Goal: Obtain resource: Obtain resource

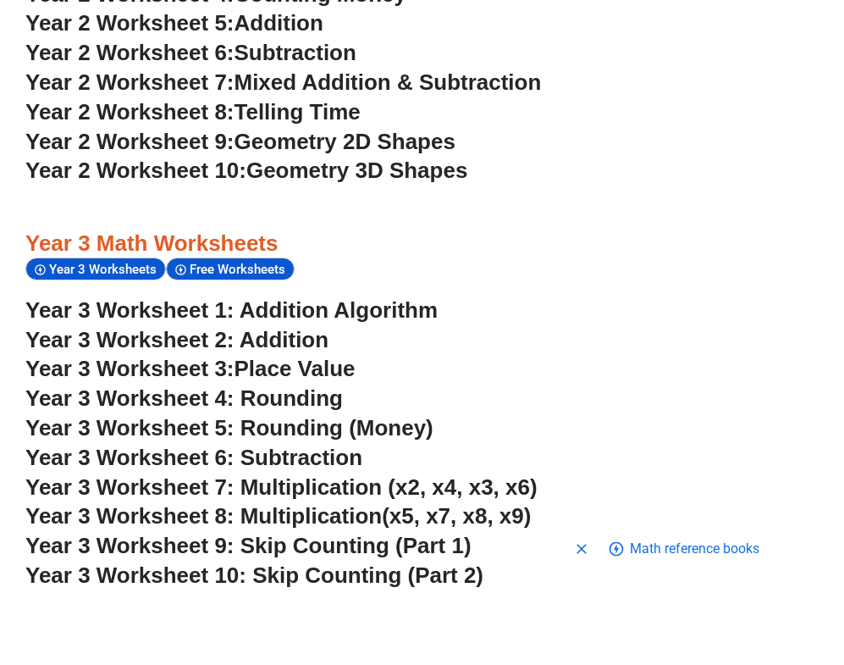
scroll to position [2226, 0]
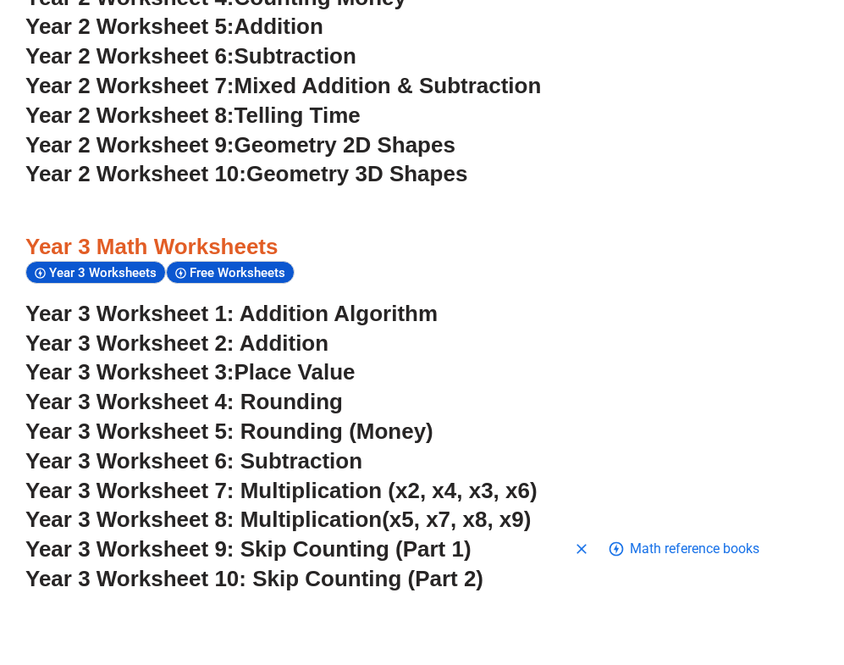
click at [374, 301] on link "Year 3 Worksheet 1: Addition Algorithm" at bounding box center [231, 313] width 413 height 25
click at [325, 448] on span "Year 3 Worksheet 6: Subtraction" at bounding box center [193, 460] width 337 height 25
click at [352, 507] on span "Year 3 Worksheet 8: Multiplication" at bounding box center [203, 519] width 357 height 25
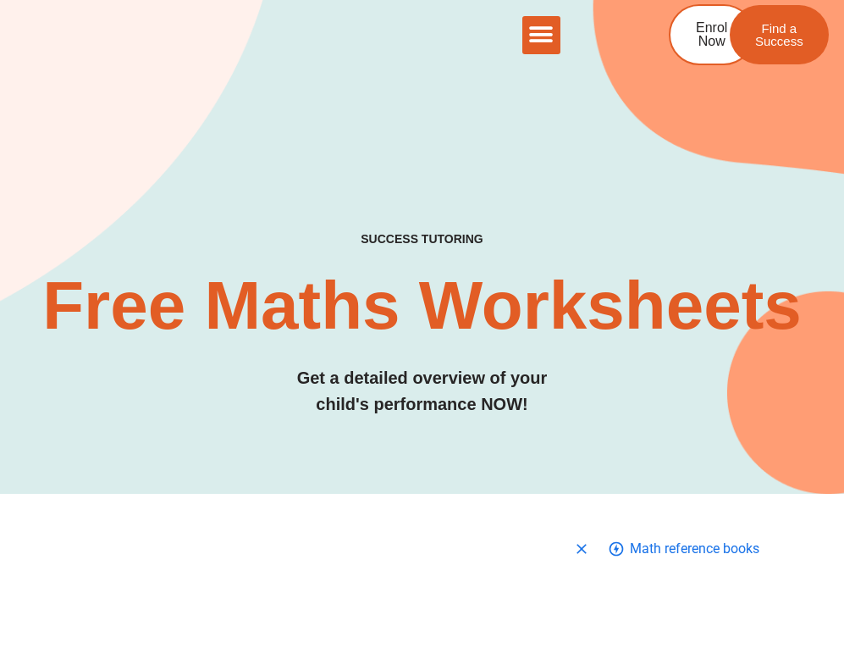
scroll to position [0, 0]
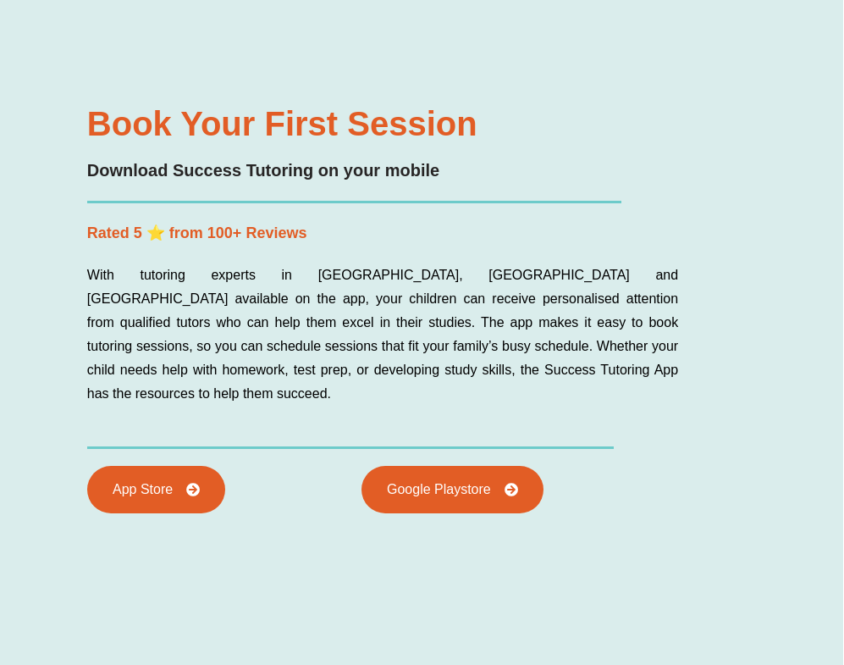
scroll to position [6138, 1]
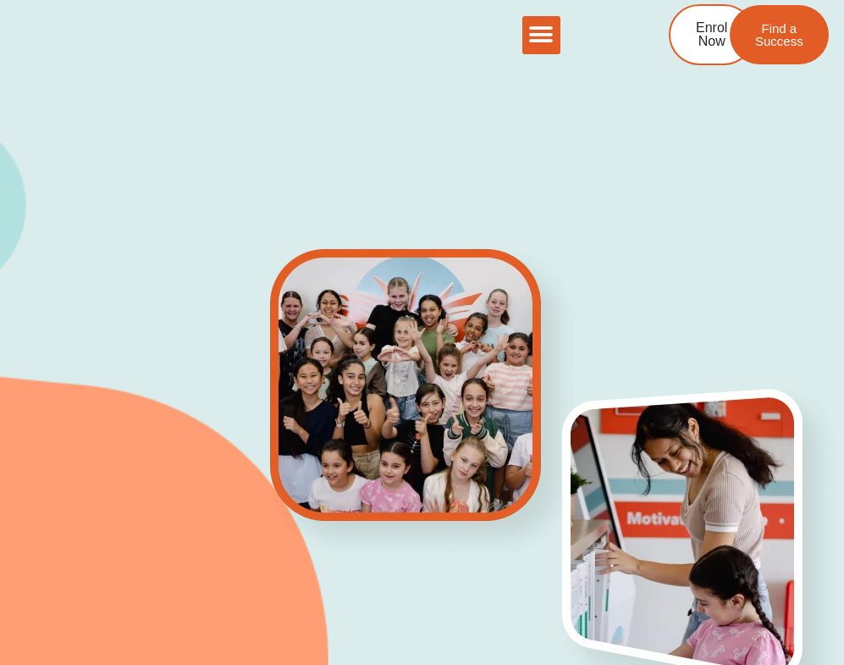
click at [502, 49] on div "The Difference Personalised Program Inspirational Tutors Motivational Learning …" at bounding box center [301, 35] width 518 height 38
click at [535, 42] on icon "Menu Toggle" at bounding box center [541, 34] width 25 height 25
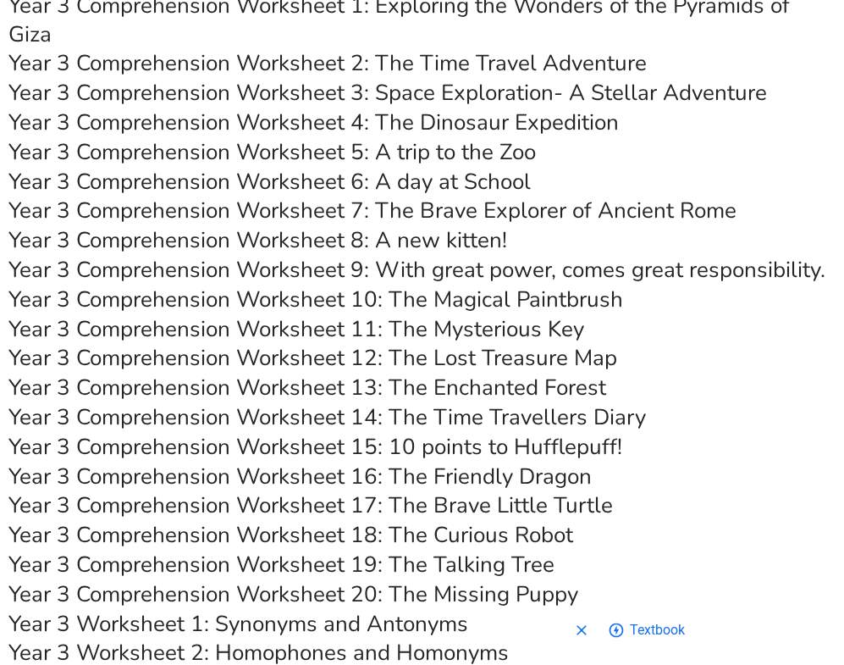
scroll to position [5636, 0]
click at [450, 520] on link "Year 3 Comprehension Worksheet 18: The Curious Robot" at bounding box center [290, 535] width 565 height 30
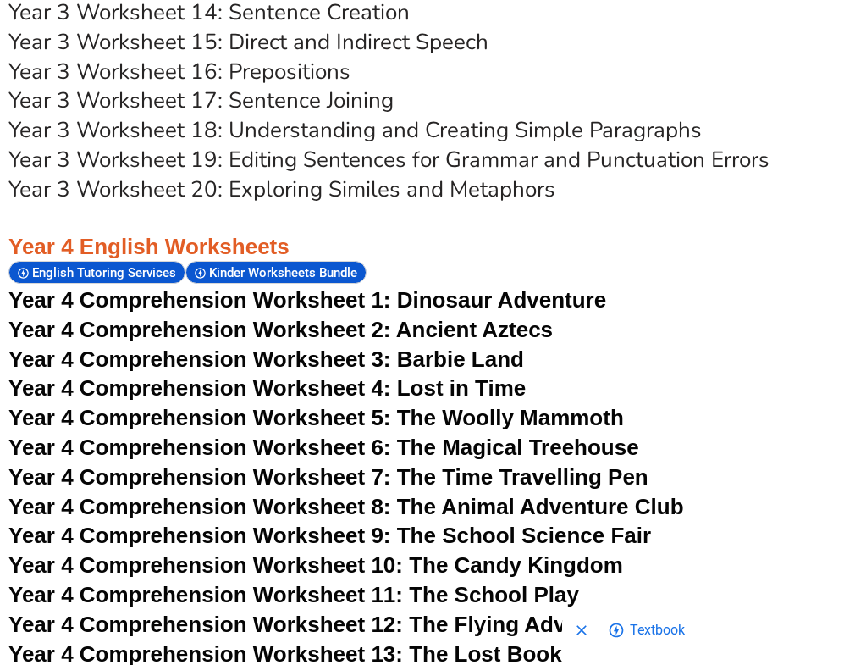
scroll to position [6642, 0]
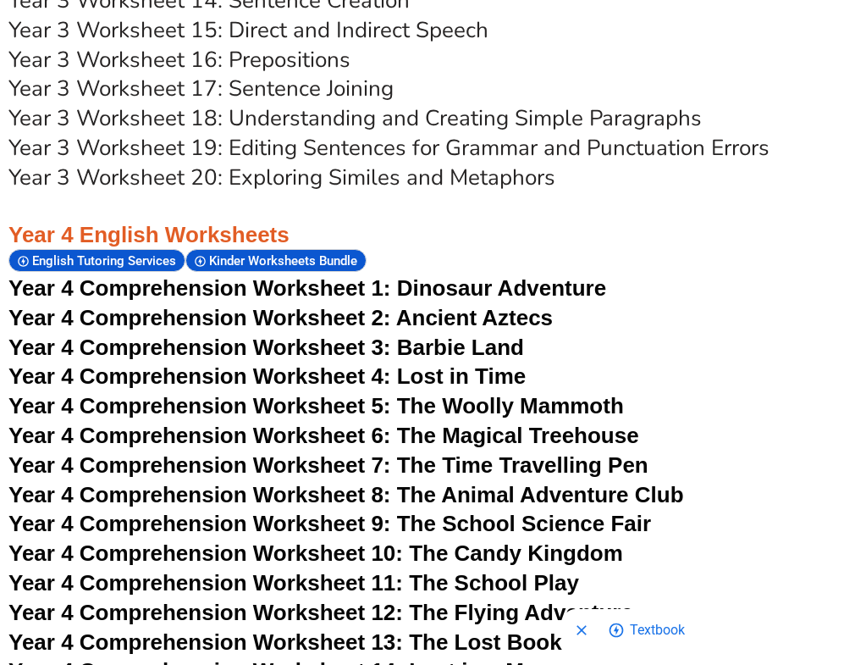
click at [524, 275] on span "Dinosaur Adventure" at bounding box center [501, 287] width 209 height 25
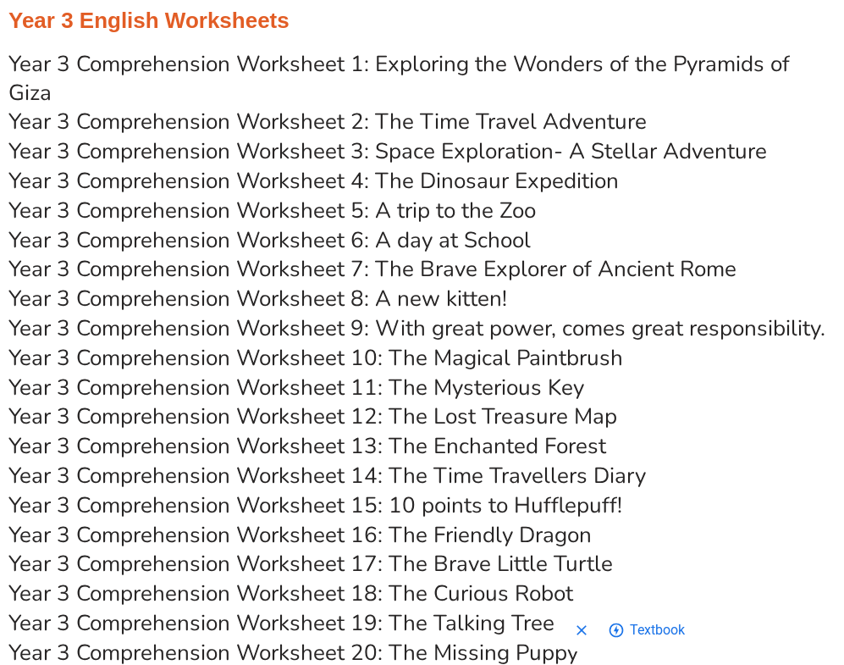
scroll to position [5578, 0]
click at [504, 373] on link "Year 3 Comprehension Worksheet 11: The Mysterious Key" at bounding box center [296, 388] width 576 height 30
click at [529, 373] on link "Year 3 Comprehension Worksheet 11: The Mysterious Key" at bounding box center [296, 388] width 576 height 30
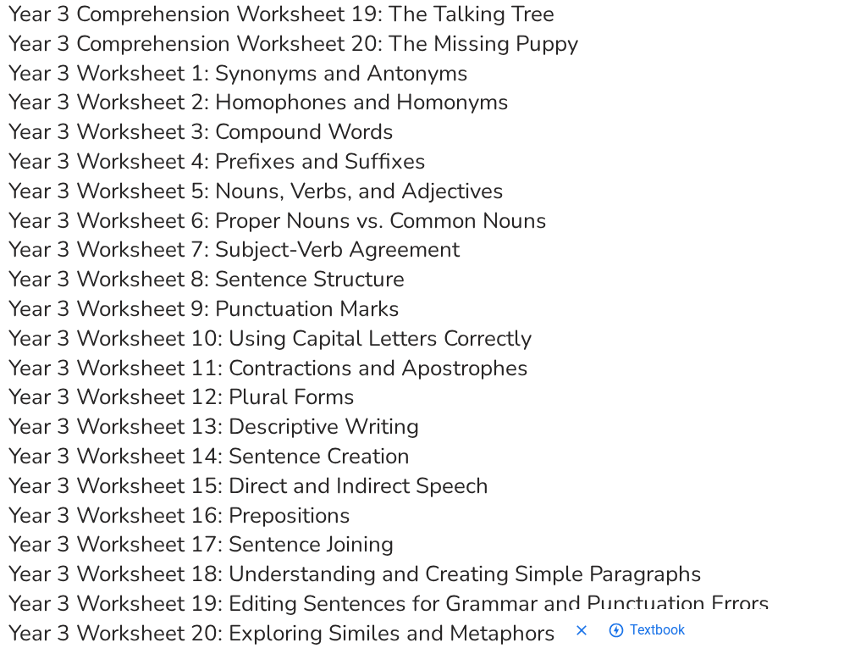
scroll to position [6193, 0]
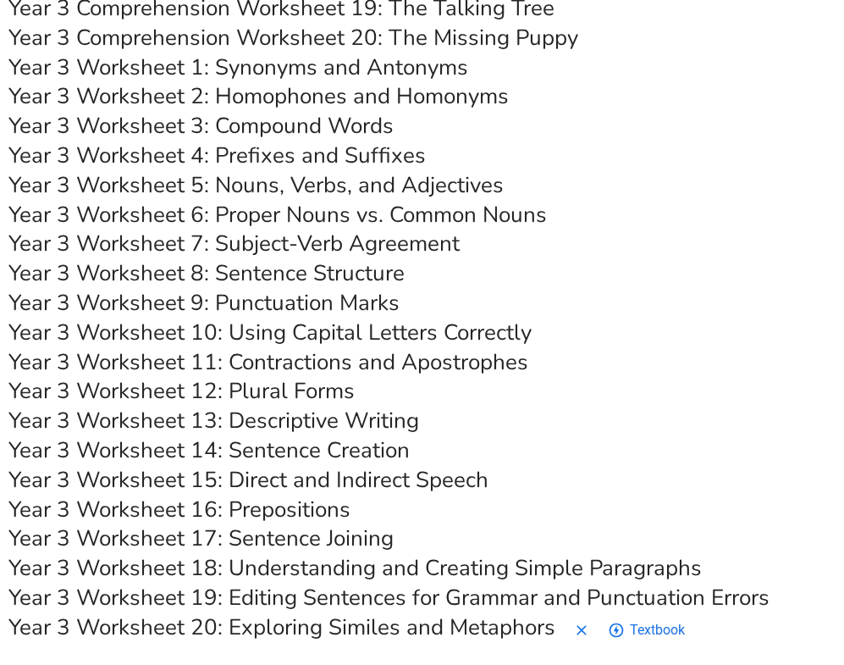
click at [318, 435] on link "Year 3 Worksheet 14: Sentence Creation" at bounding box center [208, 450] width 401 height 30
click at [340, 553] on link "Year 3 Worksheet 18: Understanding and Creating Simple Paragraphs" at bounding box center [355, 568] width 694 height 30
click at [283, 583] on link "Year 3 Worksheet 19: Editing Sentences for Grammar and Punctuation Errors" at bounding box center [388, 598] width 761 height 30
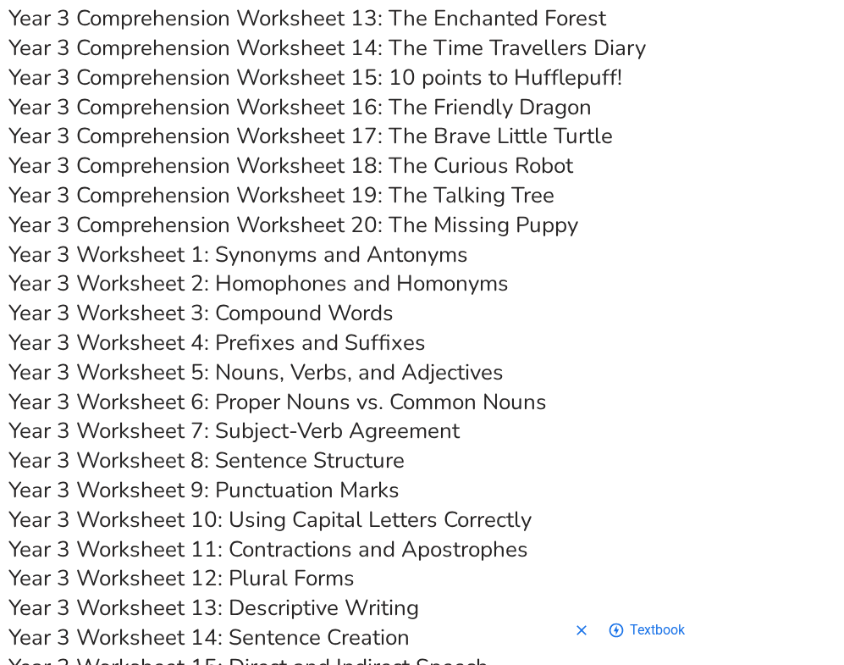
scroll to position [5991, 0]
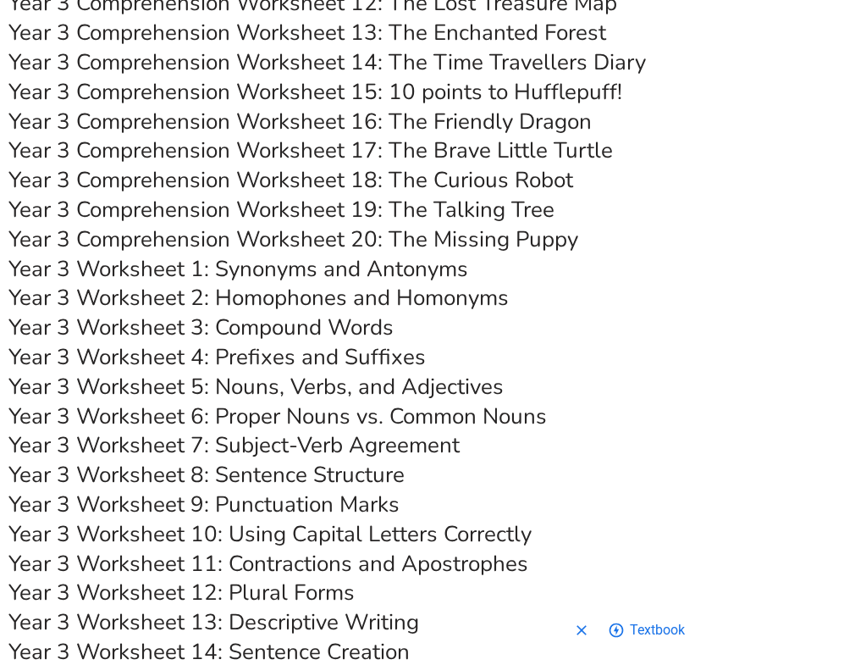
click at [411, 254] on link "Year 3 Worksheet 1: Synonyms and Antonyms" at bounding box center [238, 269] width 460 height 30
click at [380, 254] on link "Year 3 Worksheet 1: Synonyms and Antonyms" at bounding box center [238, 269] width 460 height 30
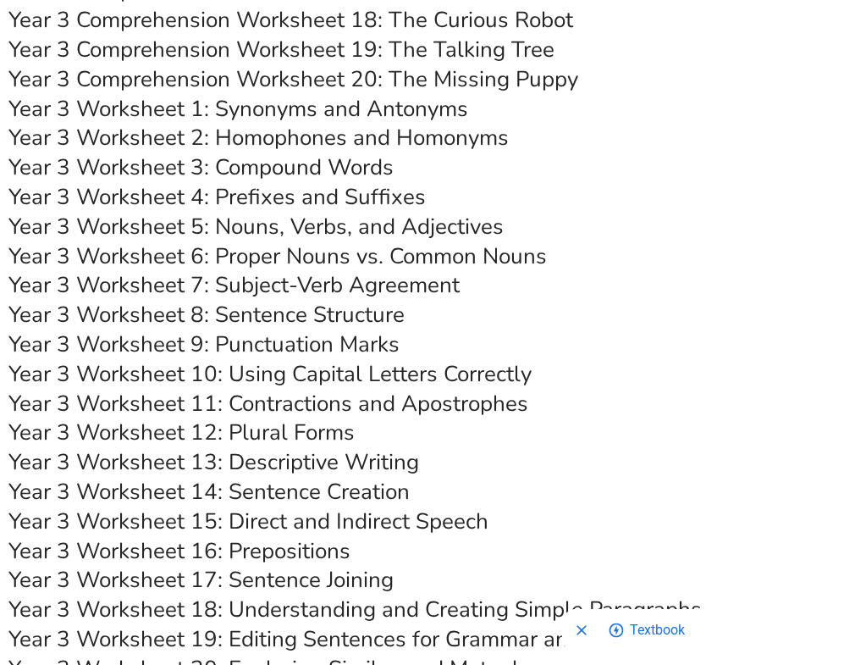
scroll to position [6164, 0]
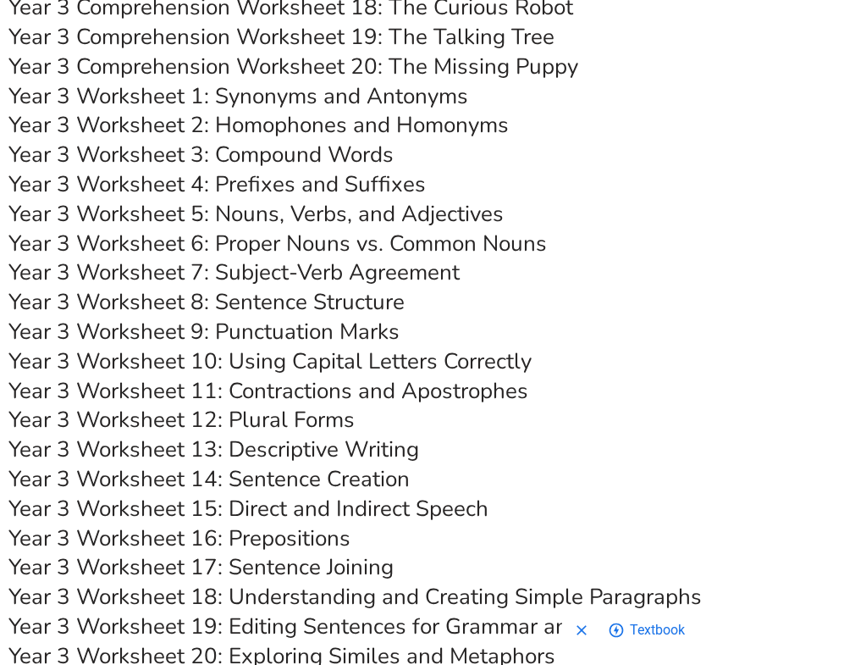
click at [363, 435] on link "Year 3 Worksheet 13: Descriptive Writing" at bounding box center [213, 450] width 411 height 30
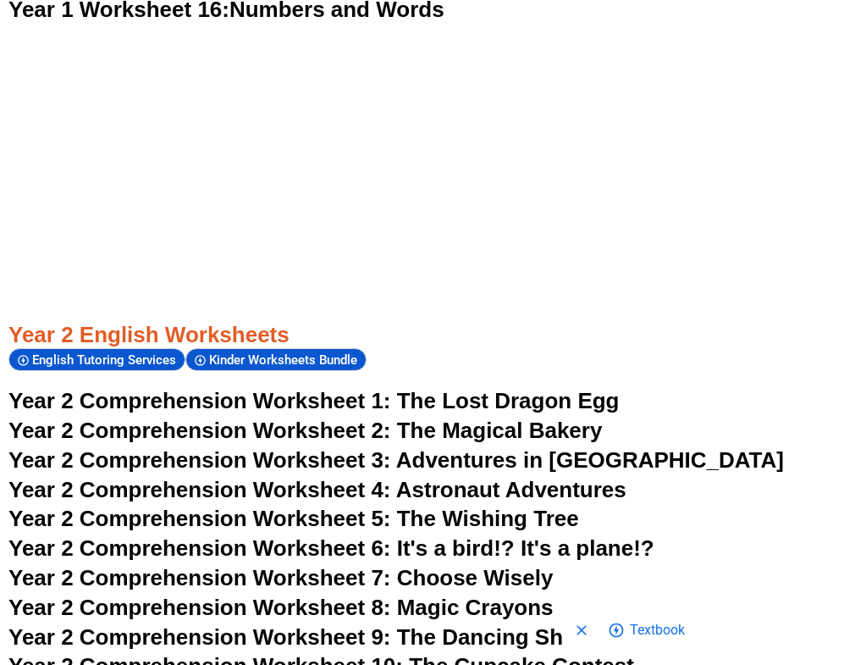
scroll to position [3696, 0]
